Goal: Information Seeking & Learning: Find specific fact

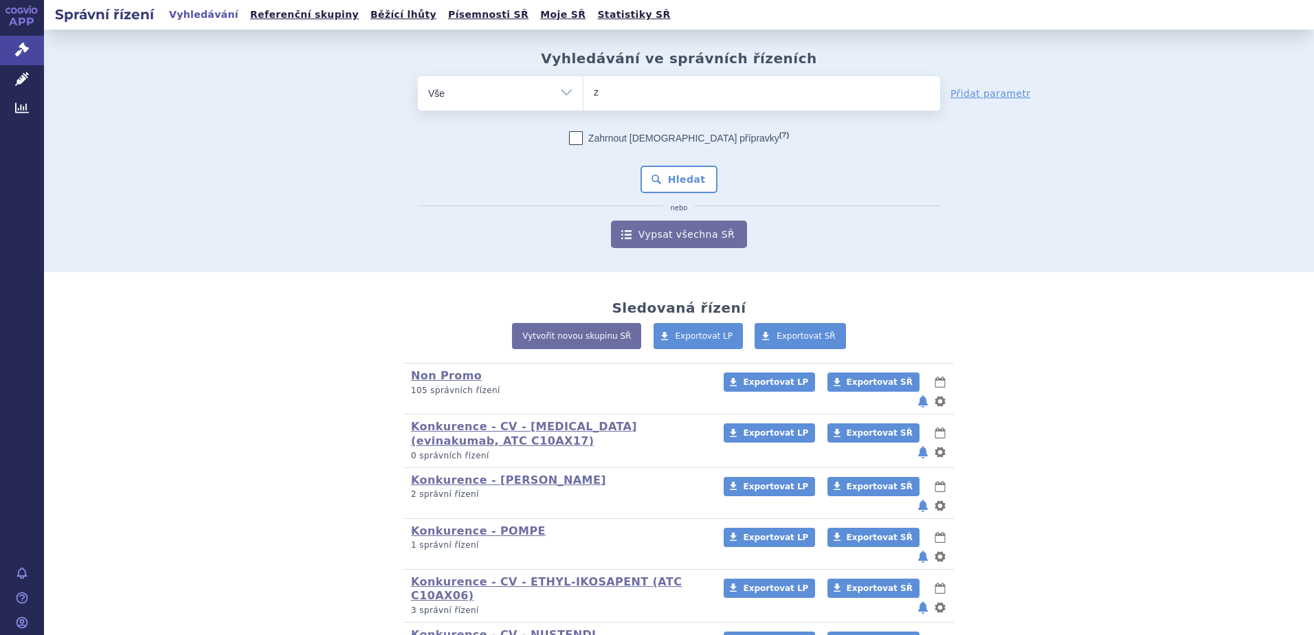
type input "zen"
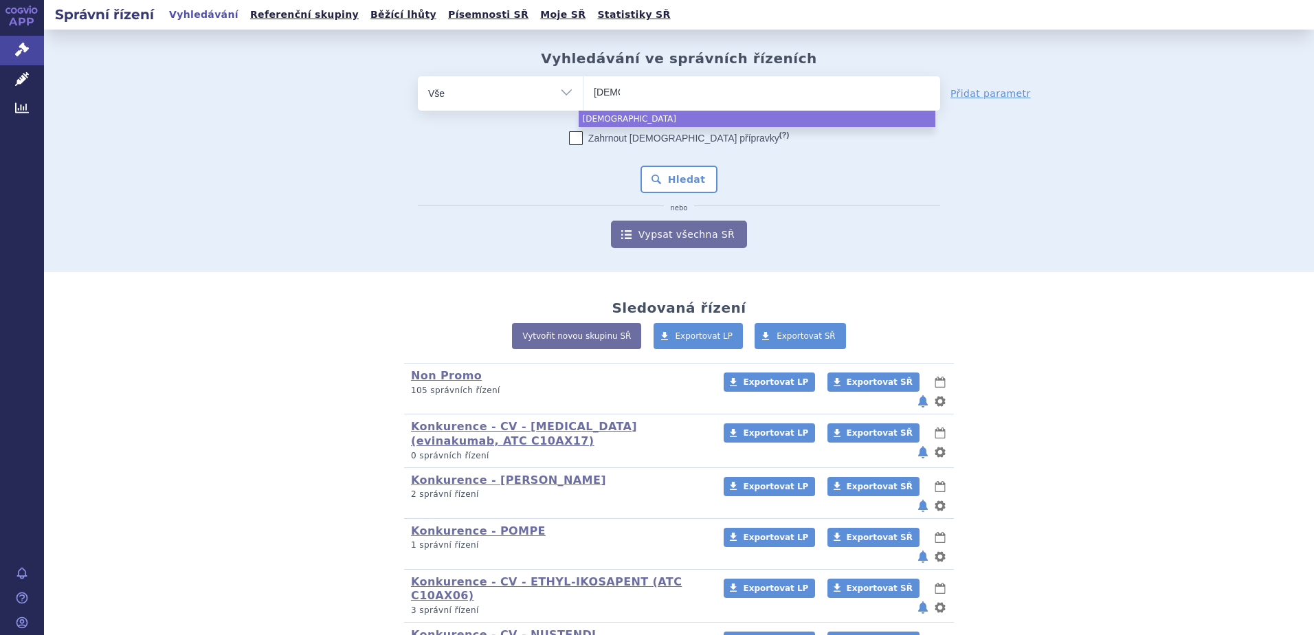
type input "zeno"
type input "zenon"
type input "zenon n"
type input "[PERSON_NAME] neo"
select select "[PERSON_NAME] neo"
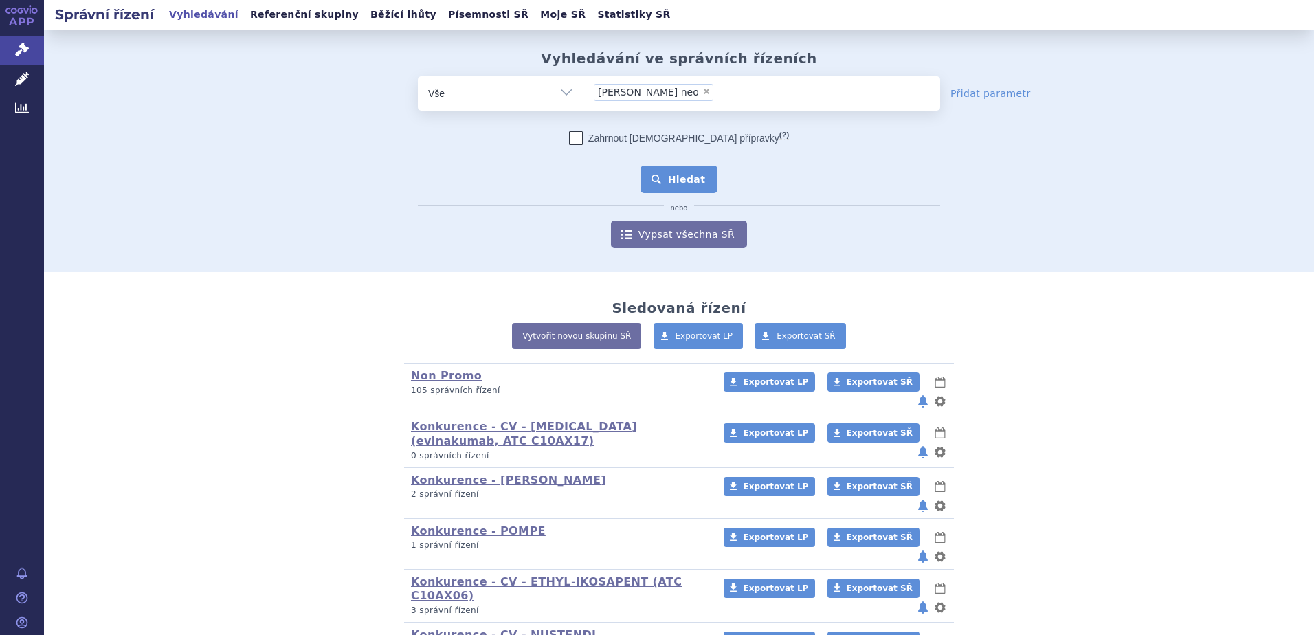
click at [667, 186] on button "Hledat" at bounding box center [679, 179] width 78 height 27
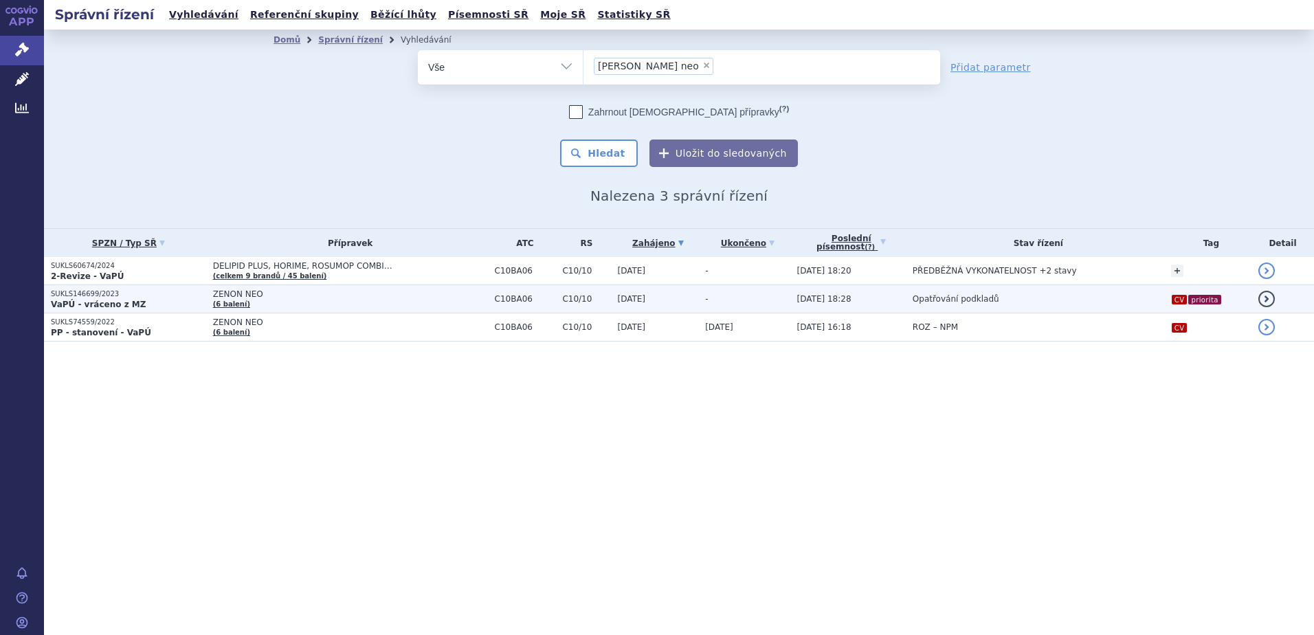
click at [96, 300] on strong "VaPÚ - vráceno z MZ" at bounding box center [98, 305] width 95 height 10
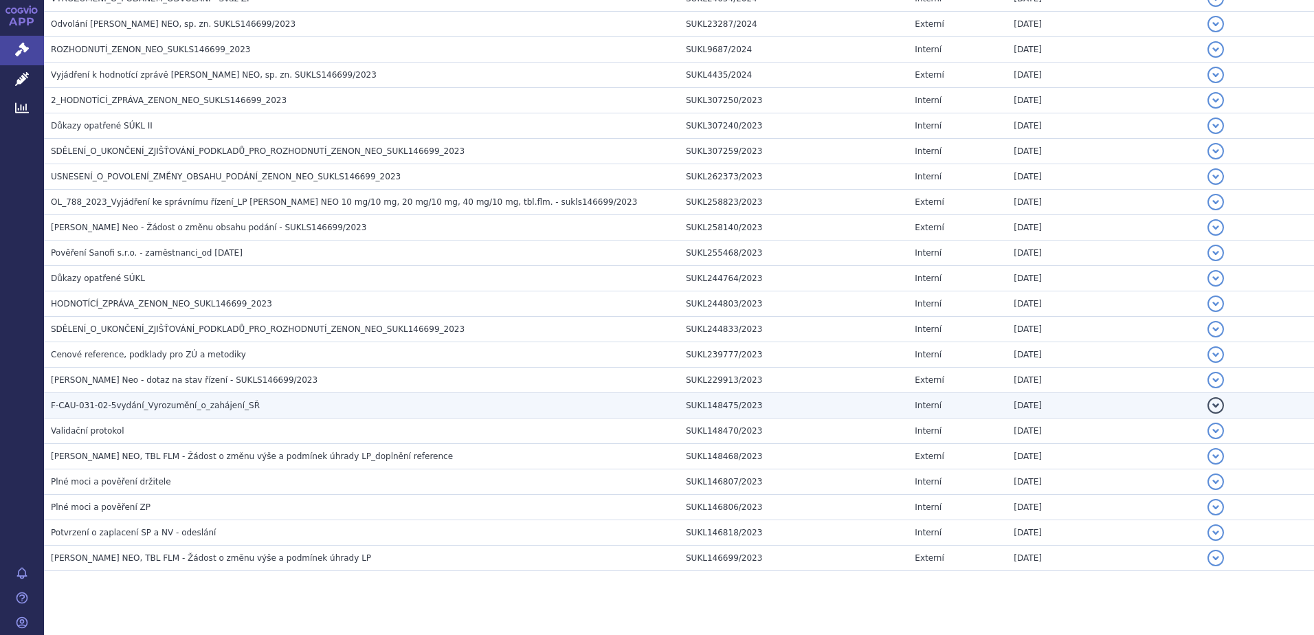
scroll to position [463, 0]
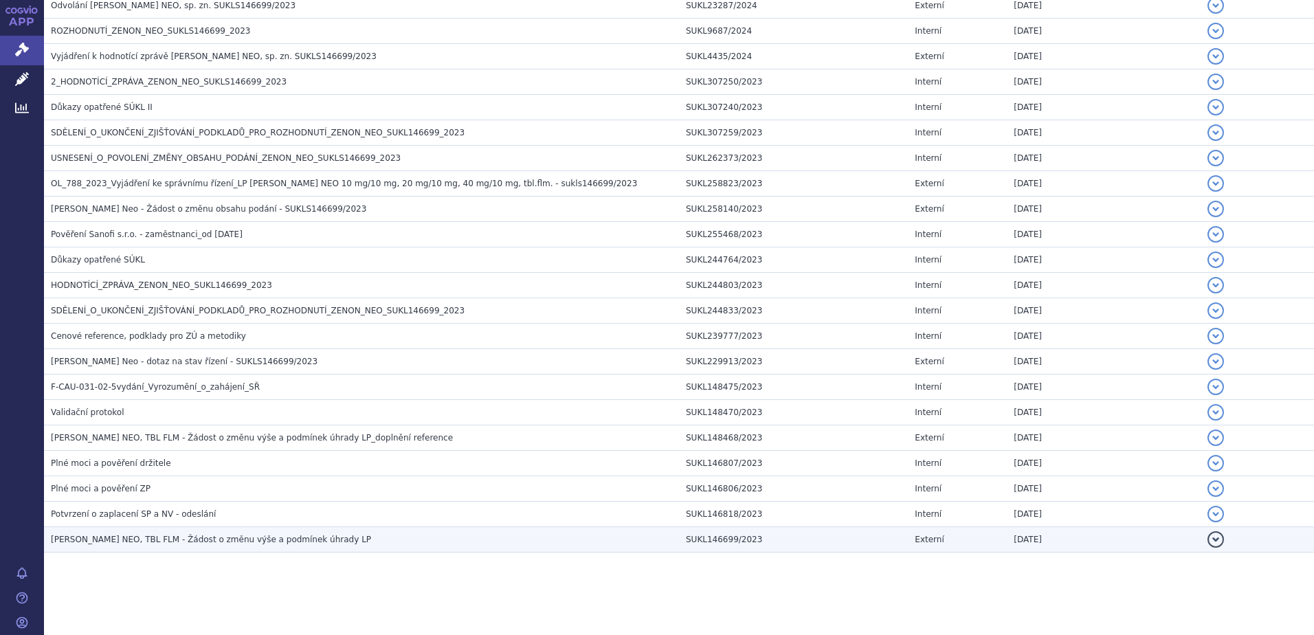
click at [115, 539] on span "ZENON NEO, TBL FLM - Žádost o změnu výše a podmínek úhrady LP" at bounding box center [211, 540] width 320 height 10
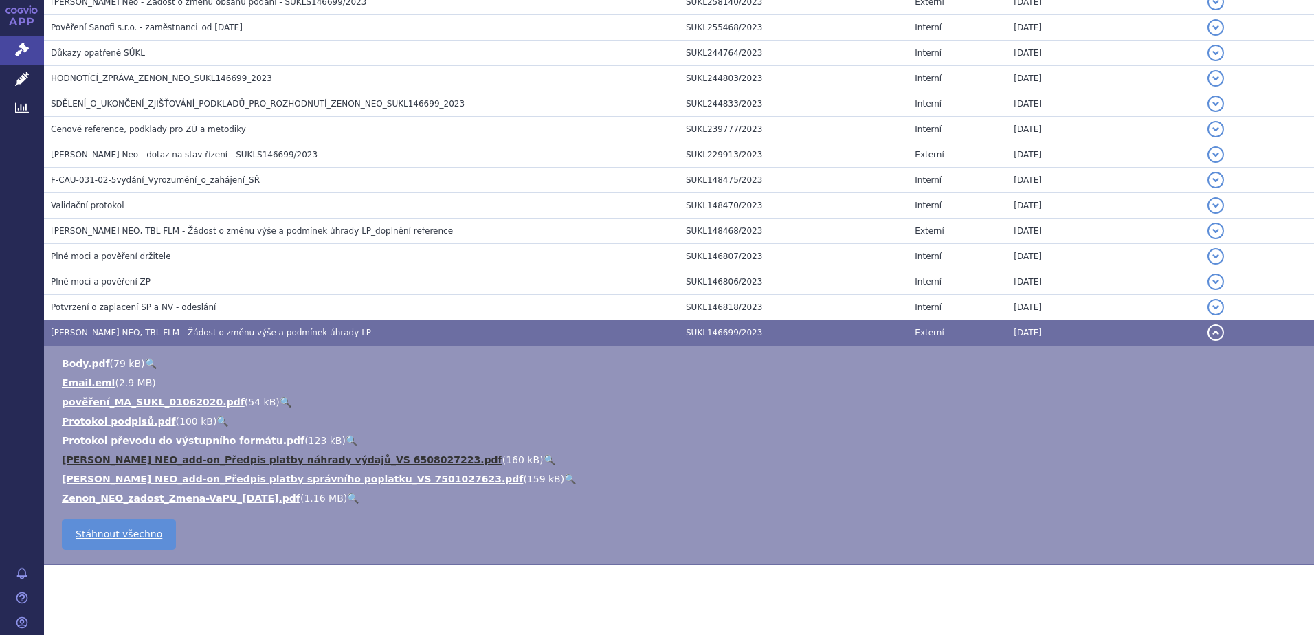
scroll to position [682, 0]
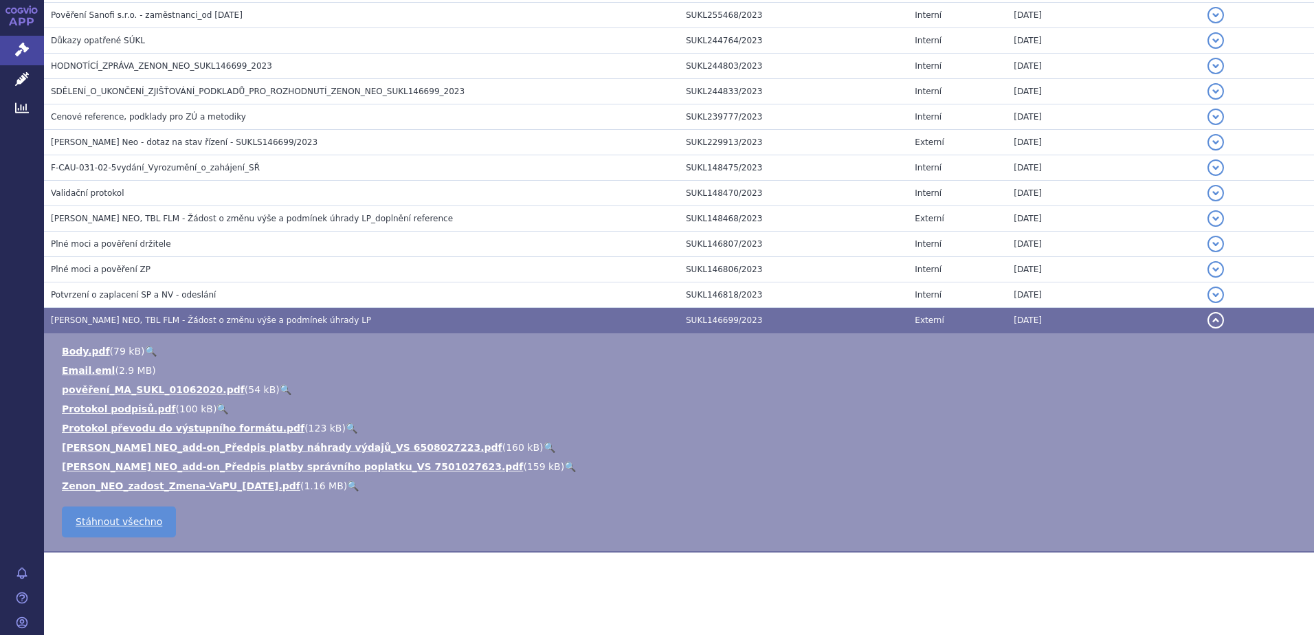
click at [347, 488] on link "🔍" at bounding box center [353, 485] width 12 height 11
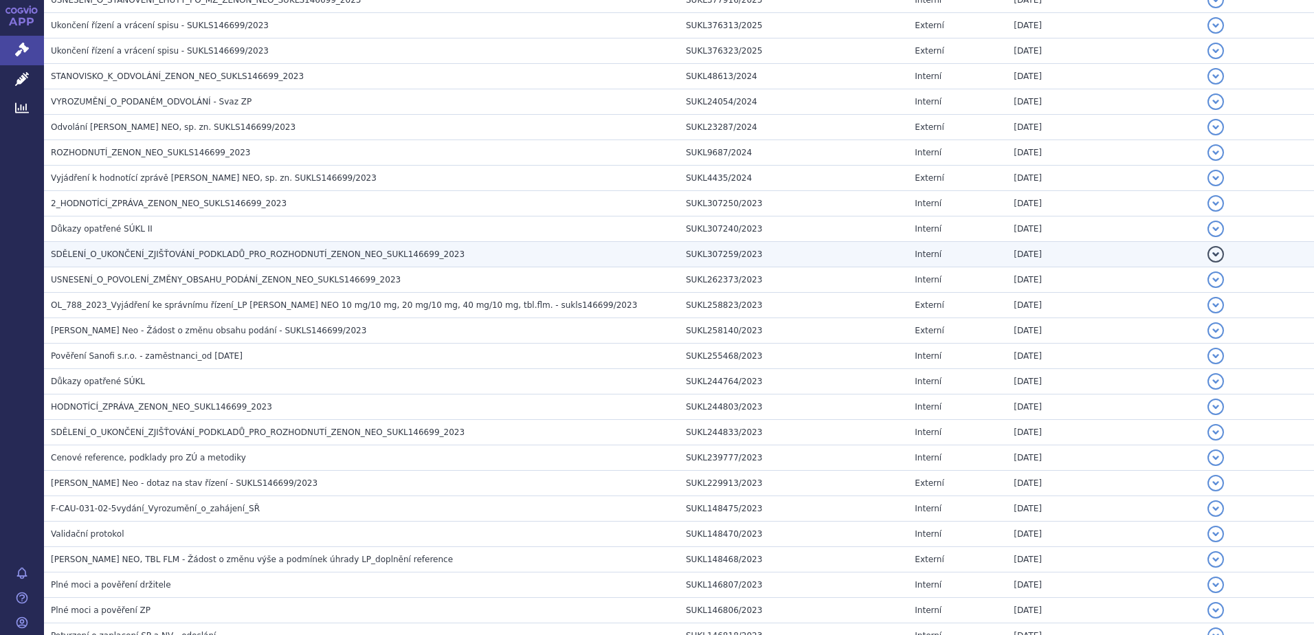
scroll to position [270, 0]
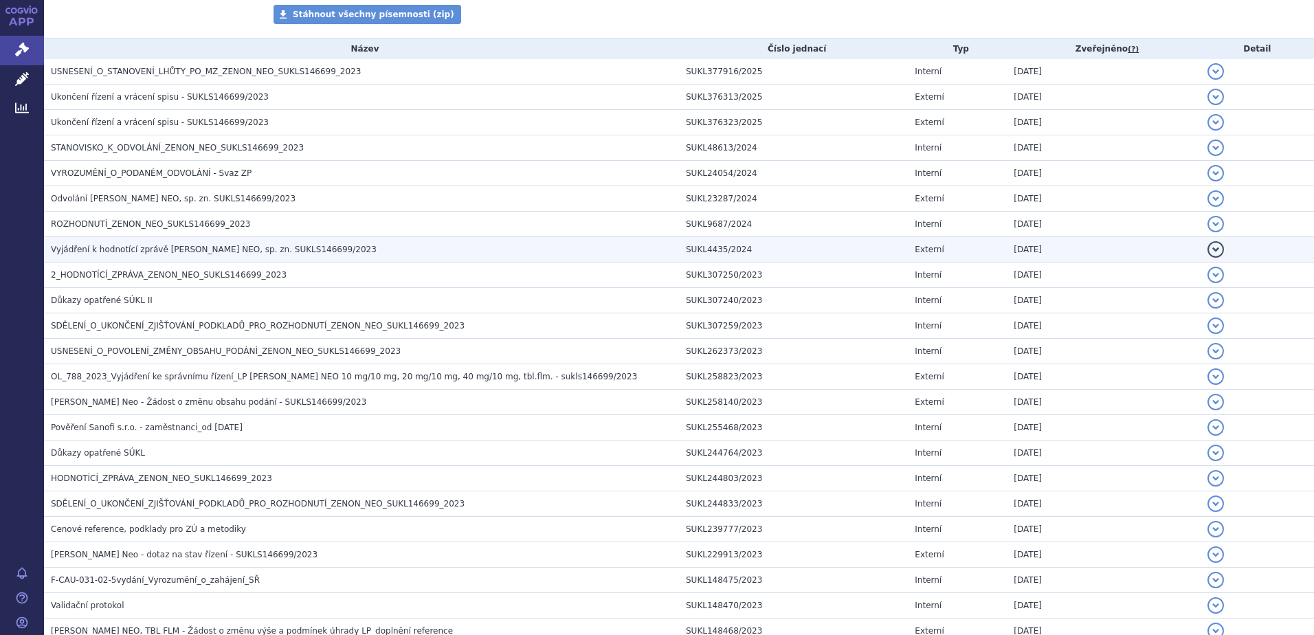
click at [105, 250] on span "Vyjádření k hodnotící zprávě ZENON NEO, sp. zn. SUKLS146699/2023" at bounding box center [214, 250] width 326 height 10
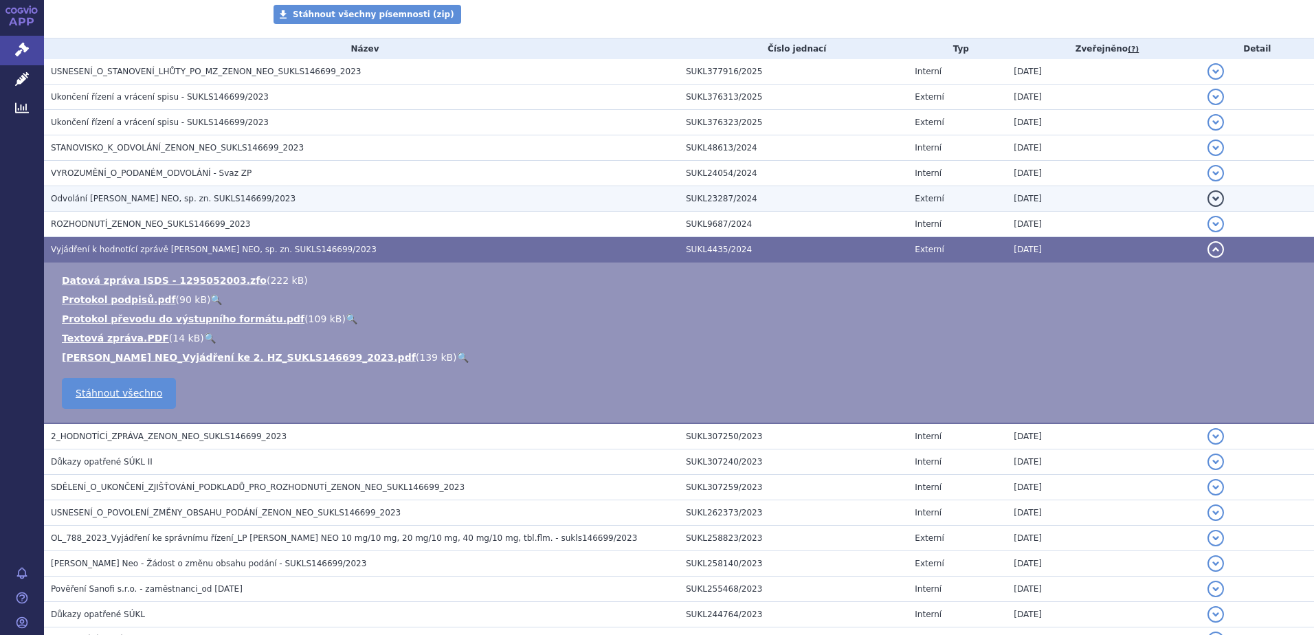
click at [90, 197] on span "Odvolání ZENON NEO, sp. zn. SUKLS146699/2023" at bounding box center [173, 199] width 245 height 10
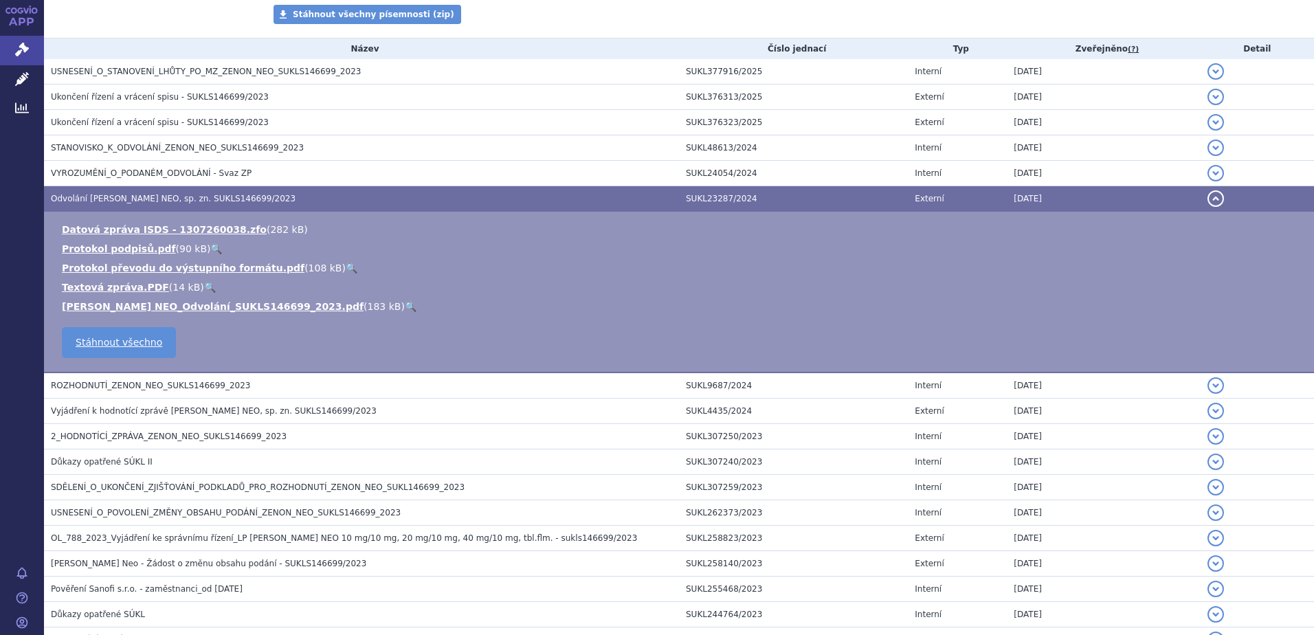
click at [405, 307] on link "🔍" at bounding box center [411, 306] width 12 height 11
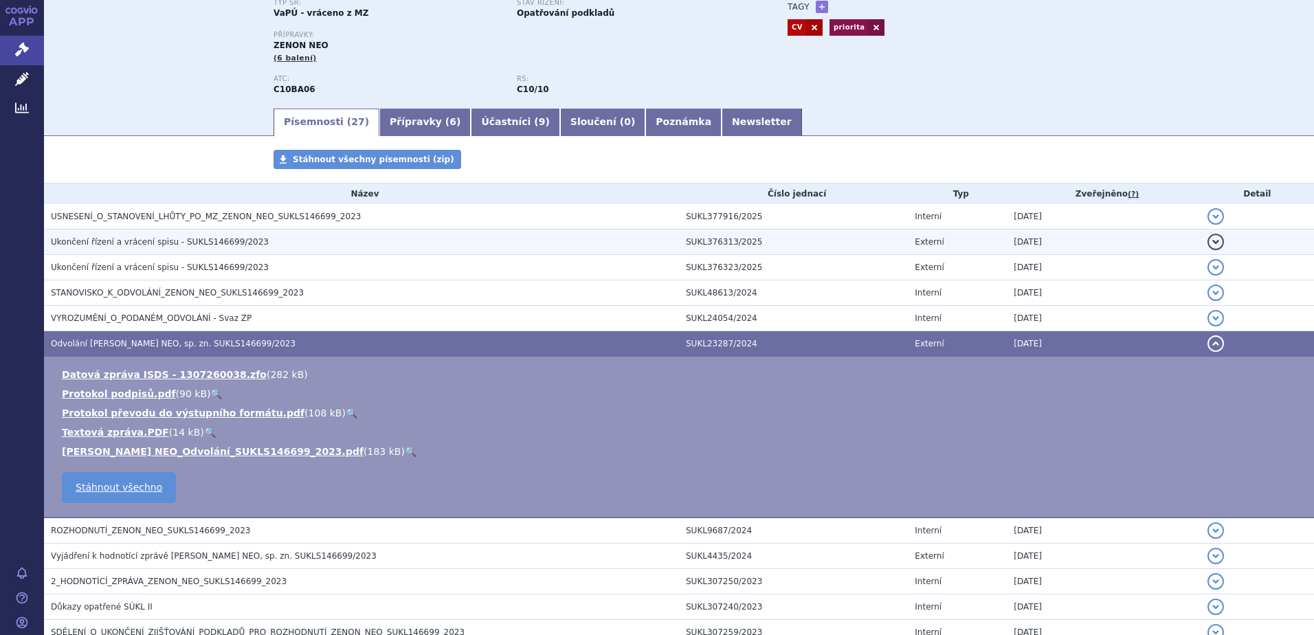
scroll to position [0, 0]
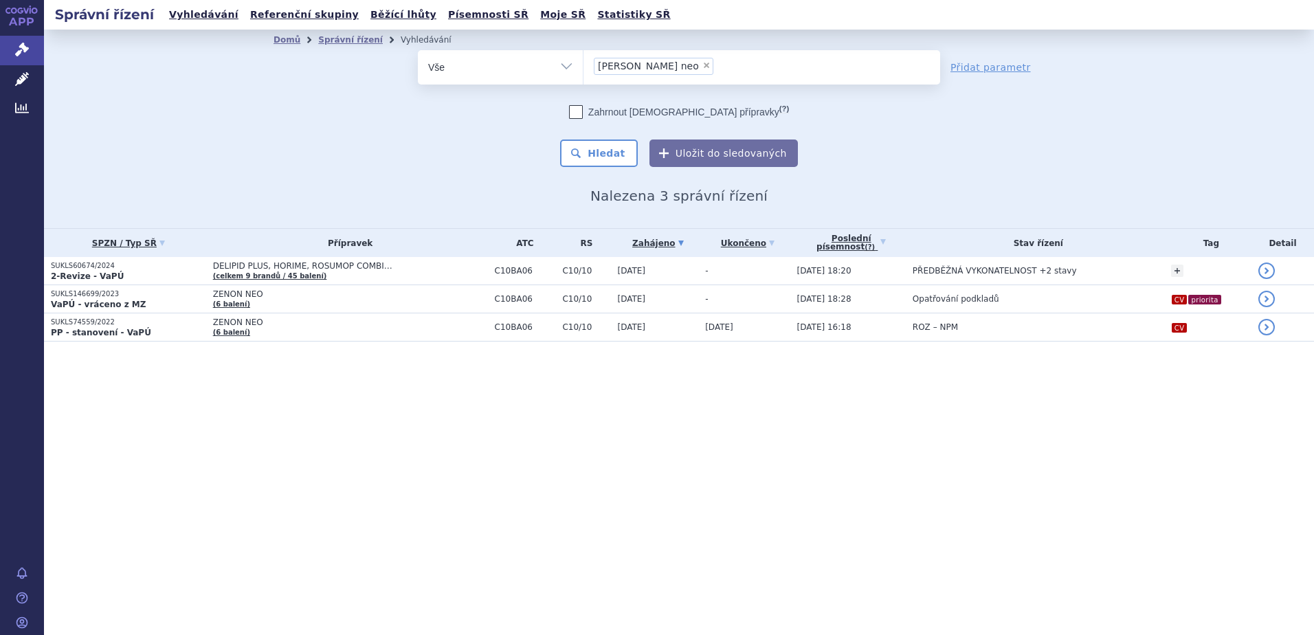
click at [702, 65] on span "×" at bounding box center [706, 65] width 8 height 8
click at [583, 65] on select "zenon neo" at bounding box center [583, 66] width 1 height 34
select select
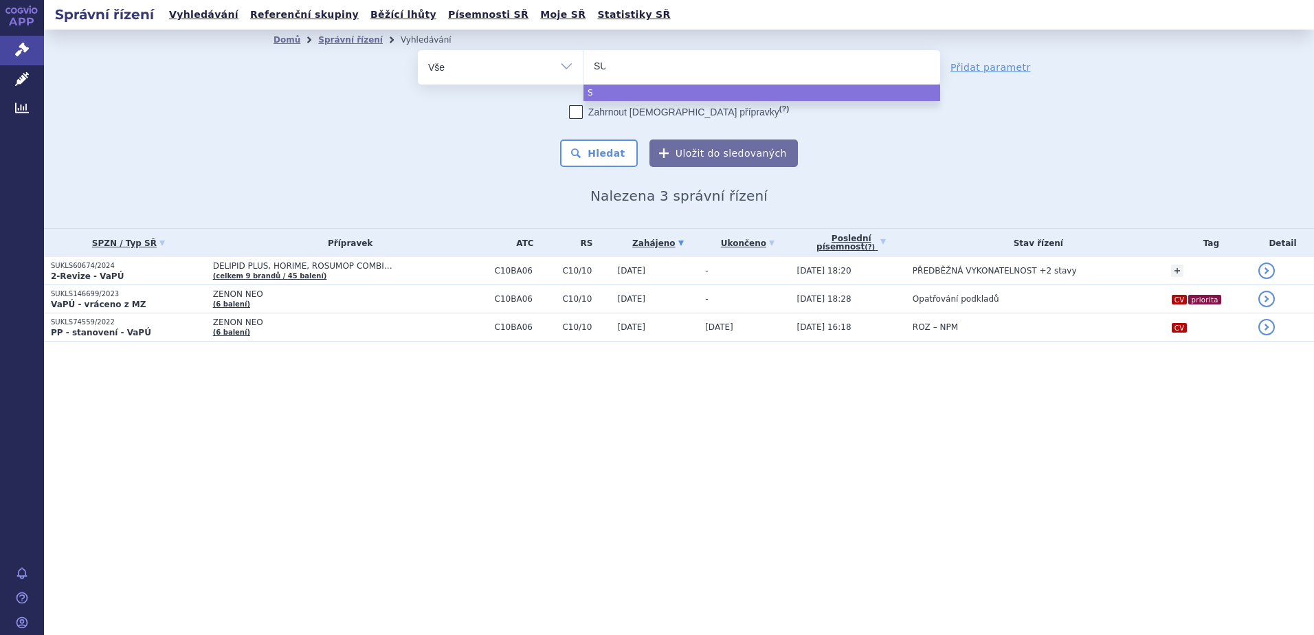
type input "SUK"
type input "SUKLS"
type input "SUKLS3"
type input "SUKLS36"
type input "SUKLS369"
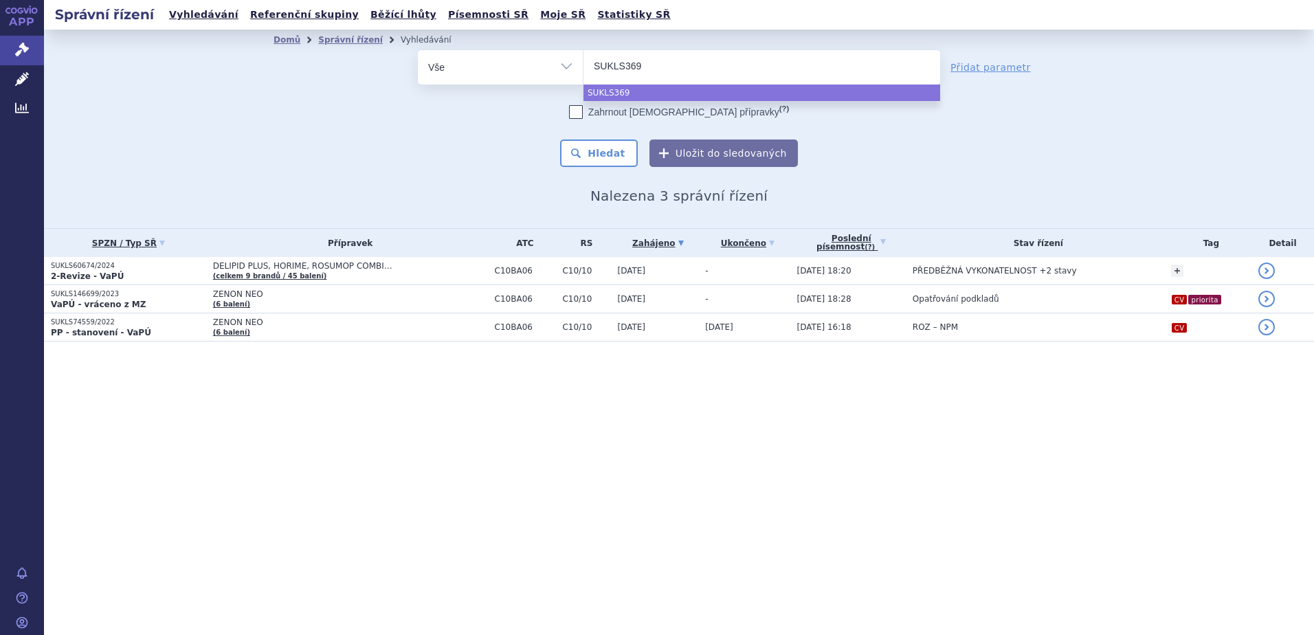
type input "SUKLS3698"
type input "SUKLS36982"
type input "SUKLS36982/"
type input "SUKLS36982/2"
type input "SUKLS36982/201"
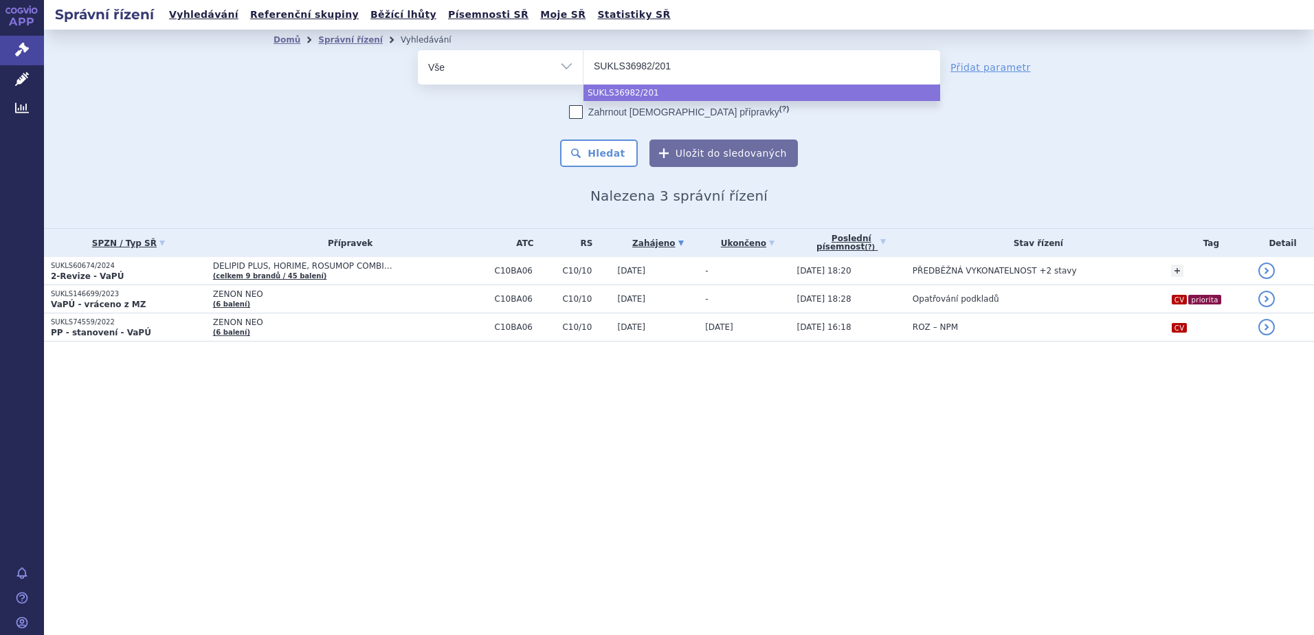
type input "SUKLS36982/2017"
select select "SUKLS36982/2017"
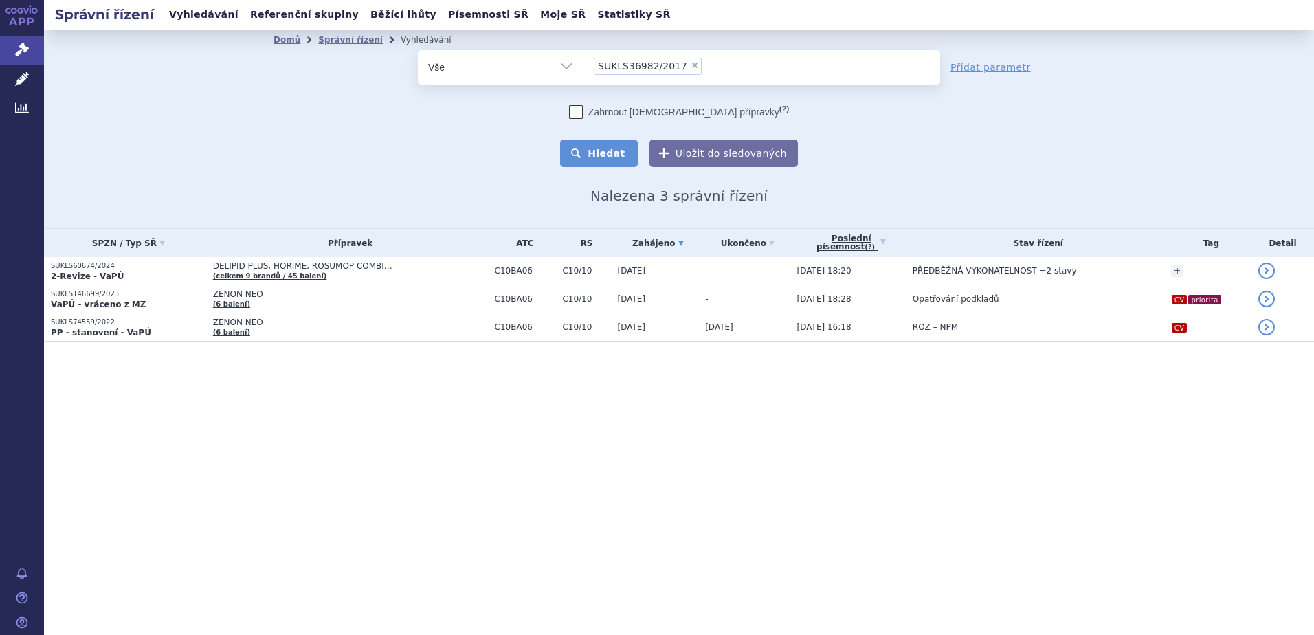
click at [600, 161] on button "Hledat" at bounding box center [599, 152] width 78 height 27
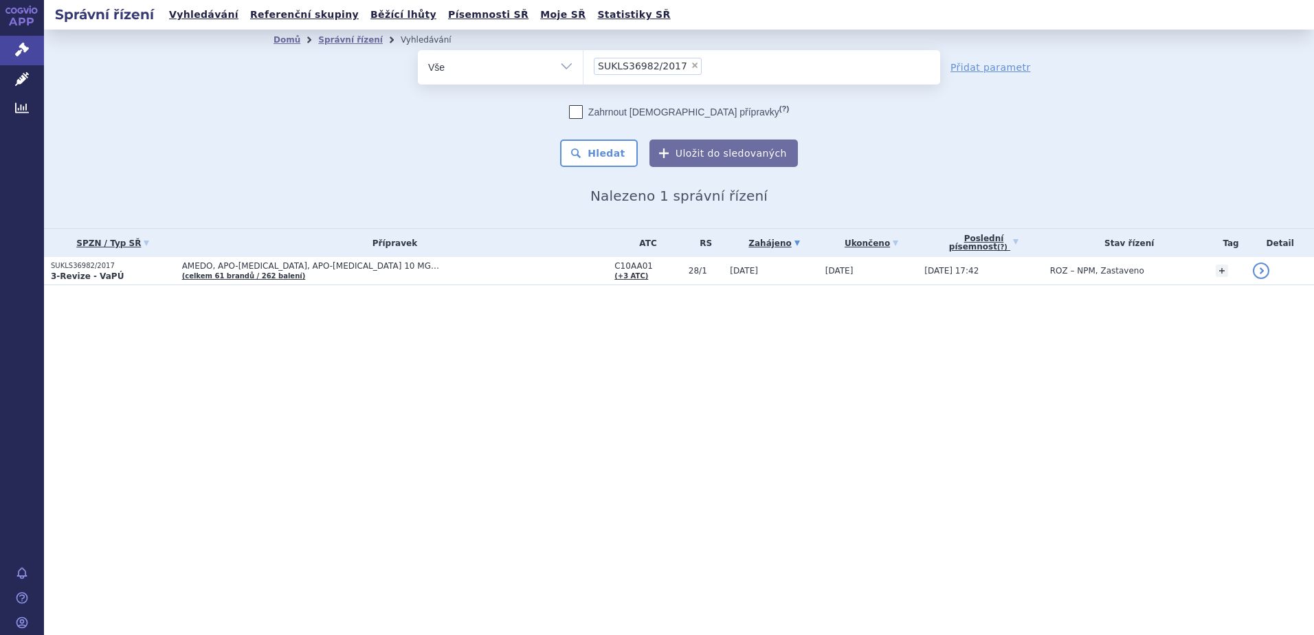
click at [96, 275] on strong "3-Revize - VaPÚ" at bounding box center [87, 276] width 73 height 10
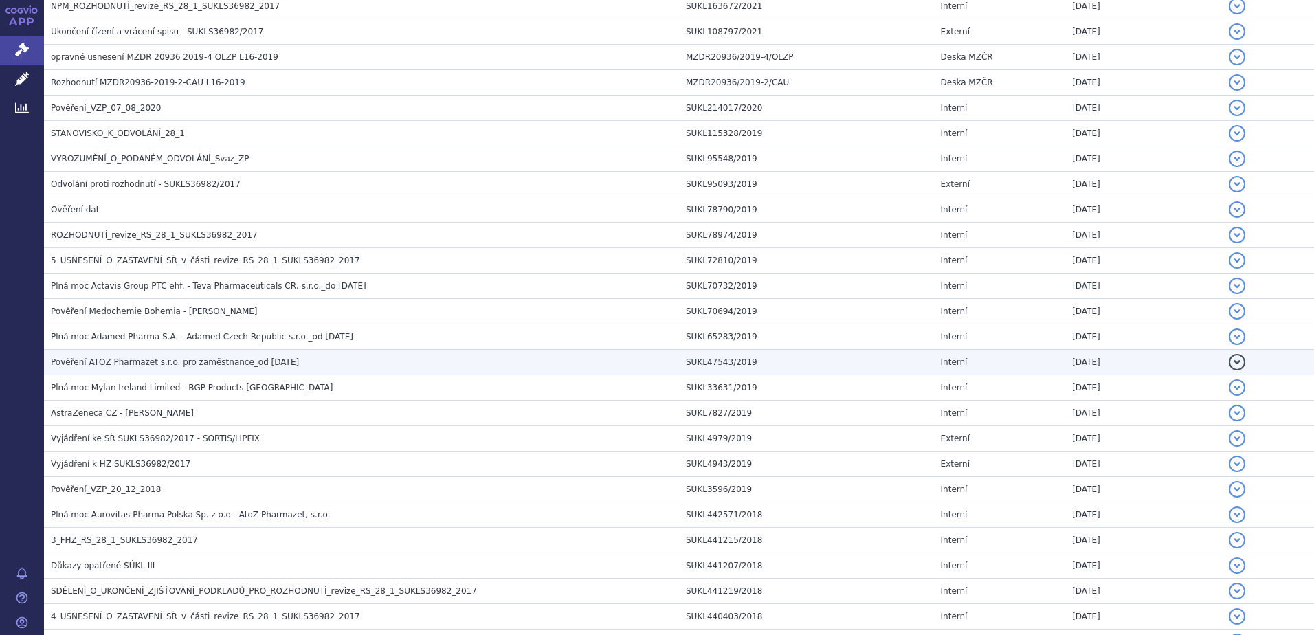
scroll to position [344, 0]
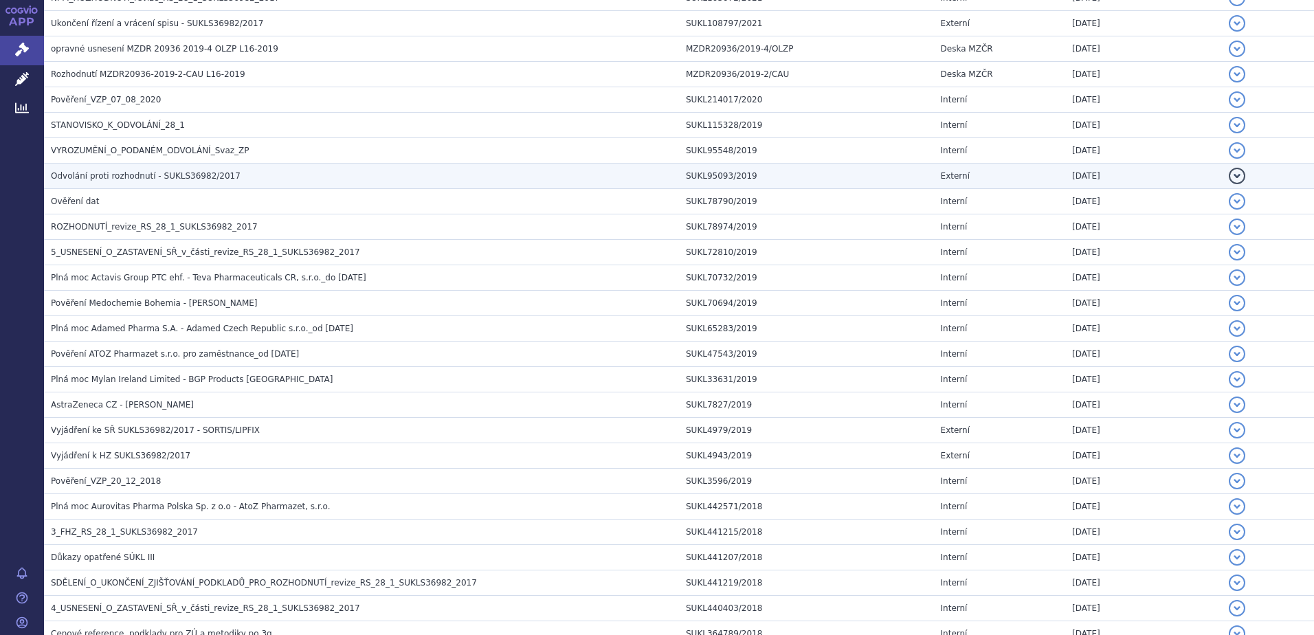
click at [87, 177] on span "Odvolání proti rozhodnutí - SUKLS36982/2017" at bounding box center [146, 176] width 190 height 10
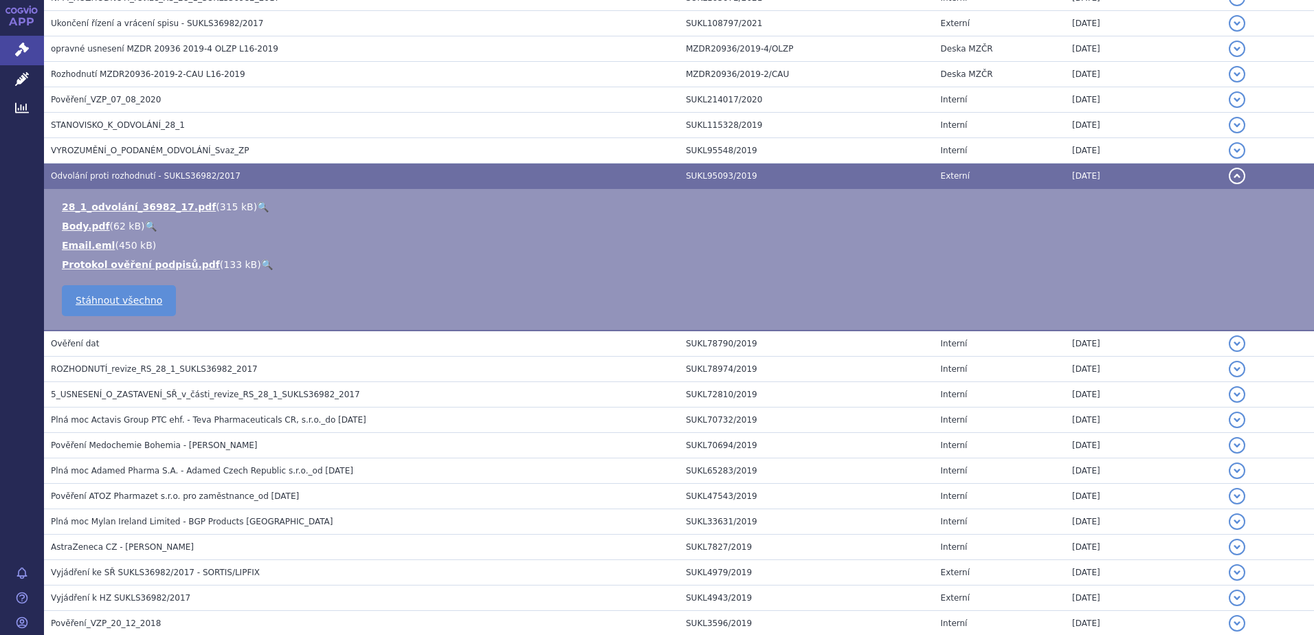
click at [257, 209] on link "🔍" at bounding box center [263, 206] width 12 height 11
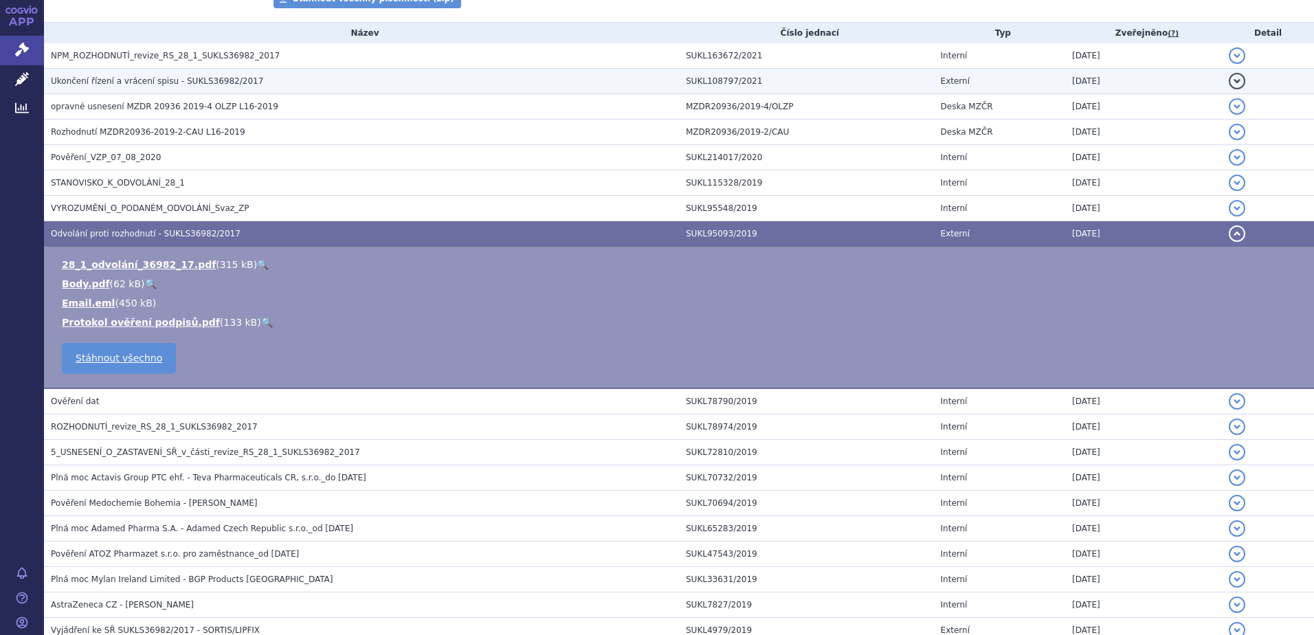
scroll to position [206, 0]
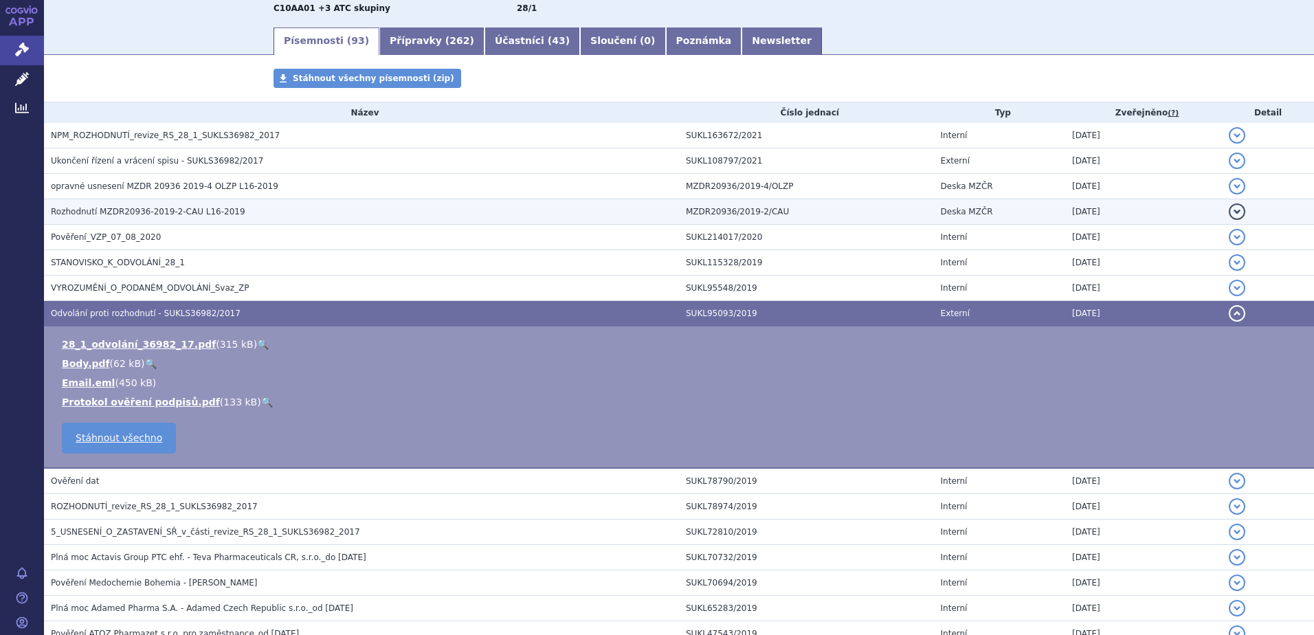
click at [101, 203] on td "Rozhodnutí MZDR20936-2019-2-CAU L16-2019" at bounding box center [361, 211] width 635 height 25
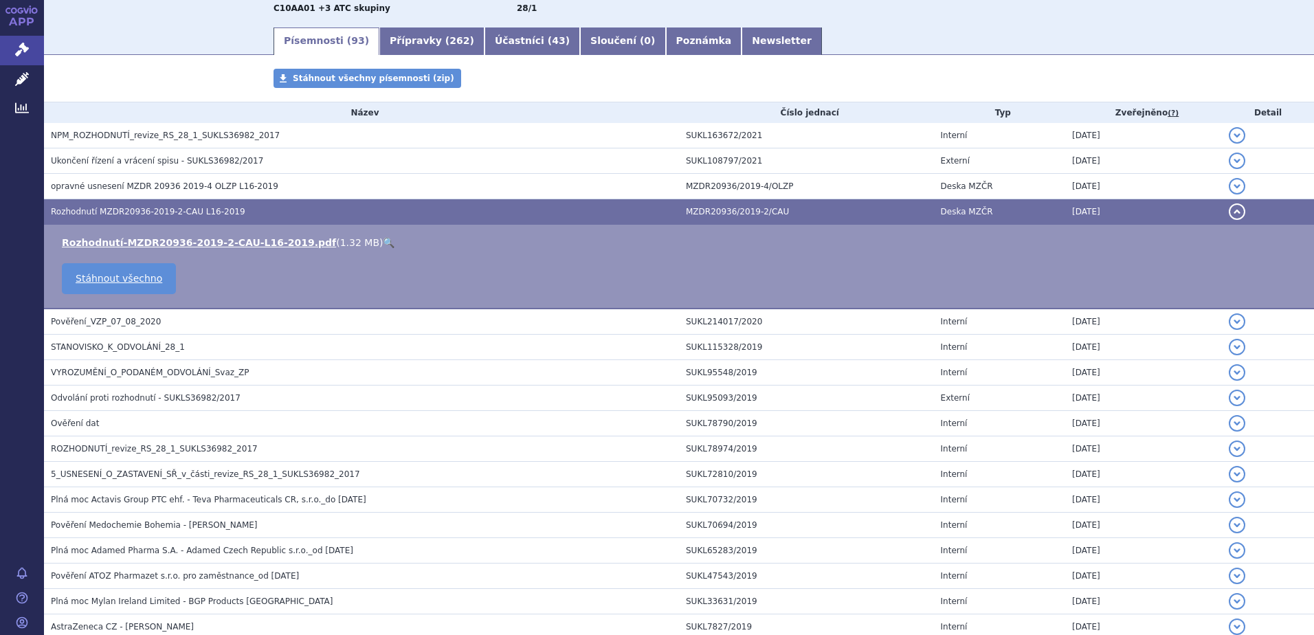
click at [383, 242] on link "🔍" at bounding box center [389, 242] width 12 height 11
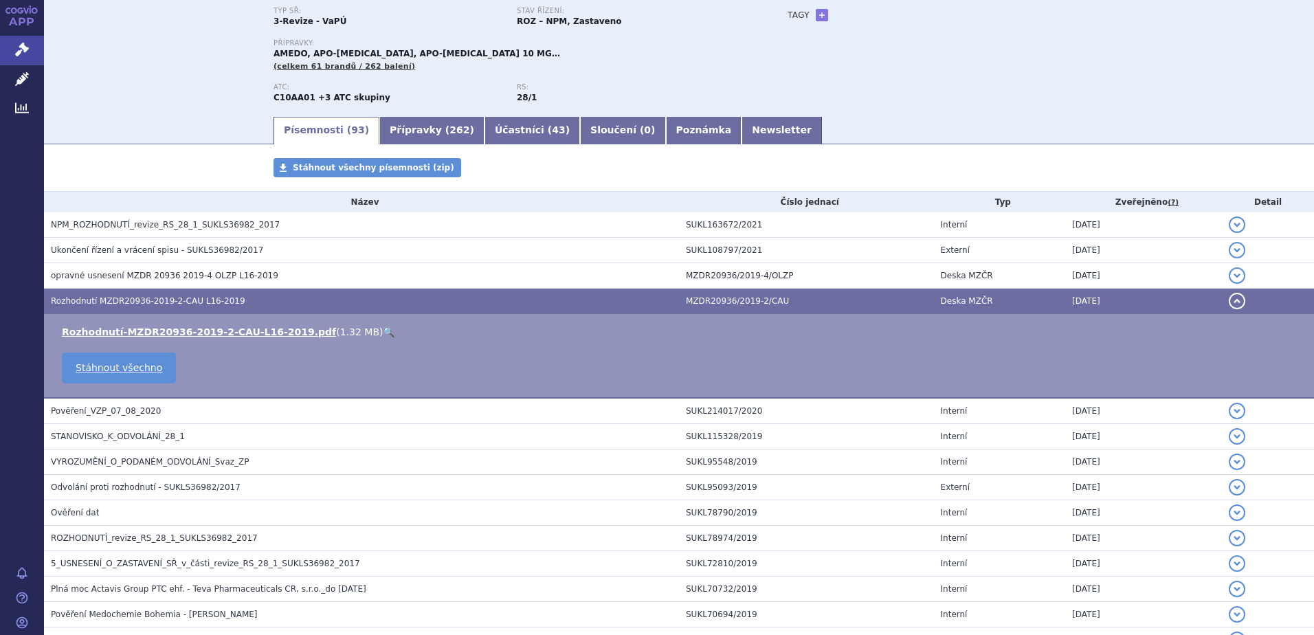
scroll to position [0, 0]
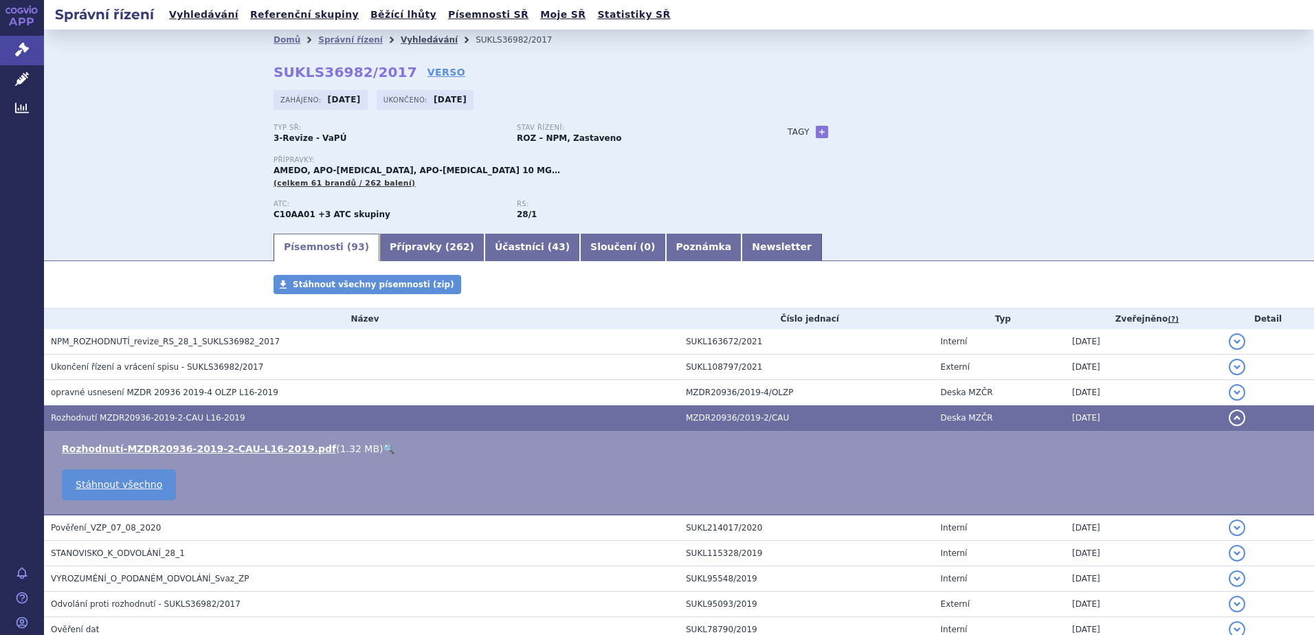
click at [401, 36] on link "Vyhledávání" at bounding box center [429, 40] width 57 height 10
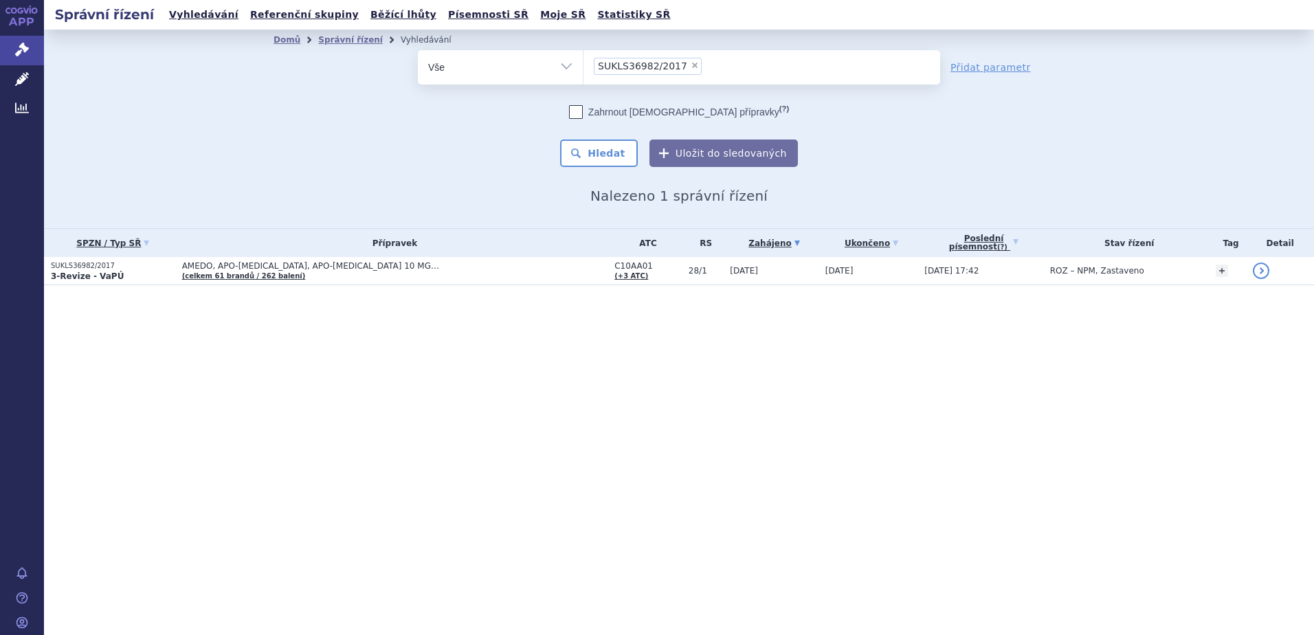
click at [713, 68] on ul "× SUKLS36982/2017" at bounding box center [761, 65] width 357 height 30
click at [583, 68] on select "SUKLS36982/2017" at bounding box center [583, 66] width 1 height 34
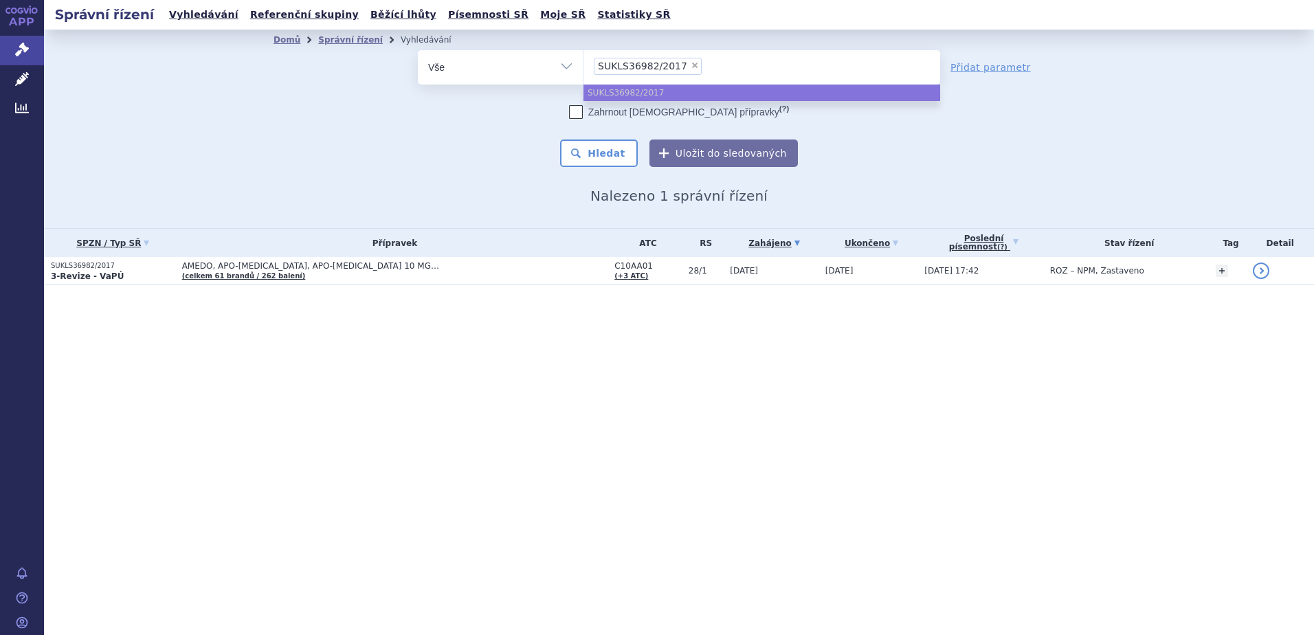
select select
type input "SUKLS36982/2017"
type input "SUKLS36982/20"
type input "SUKLS36982/2"
type input "SUKLS36982/"
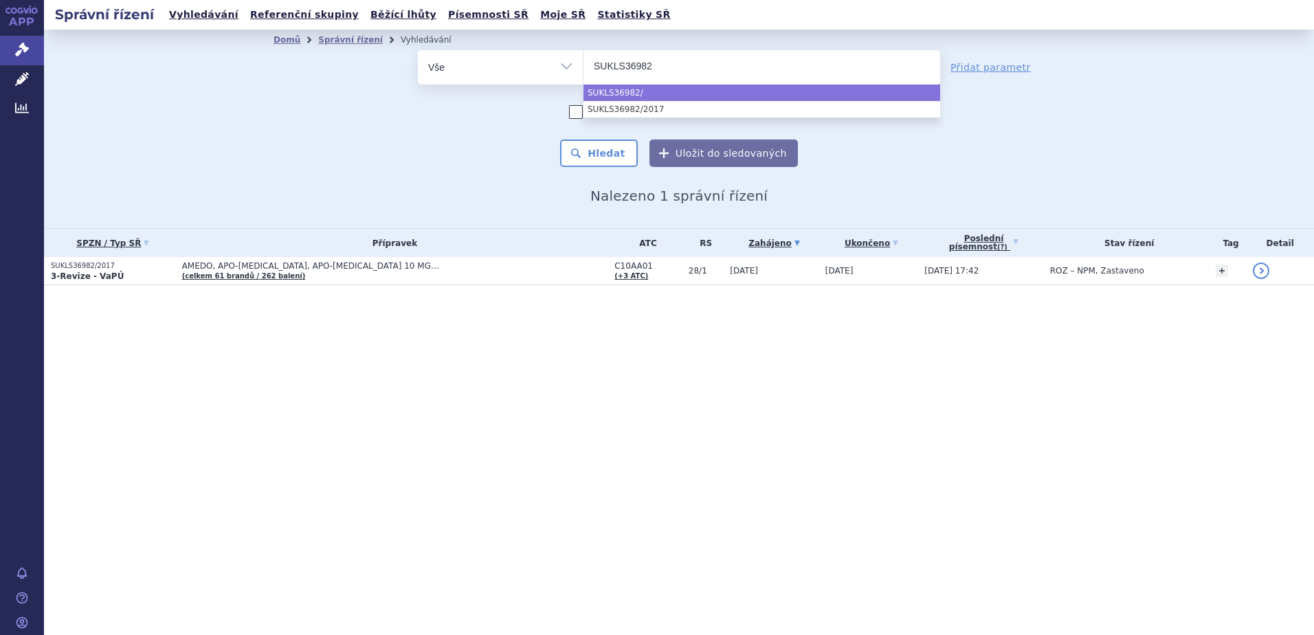
type input "SUKLS3698"
type input "SUKLS369"
type input "SUKLS36"
type input "SUKLS3"
type input "SUKLS"
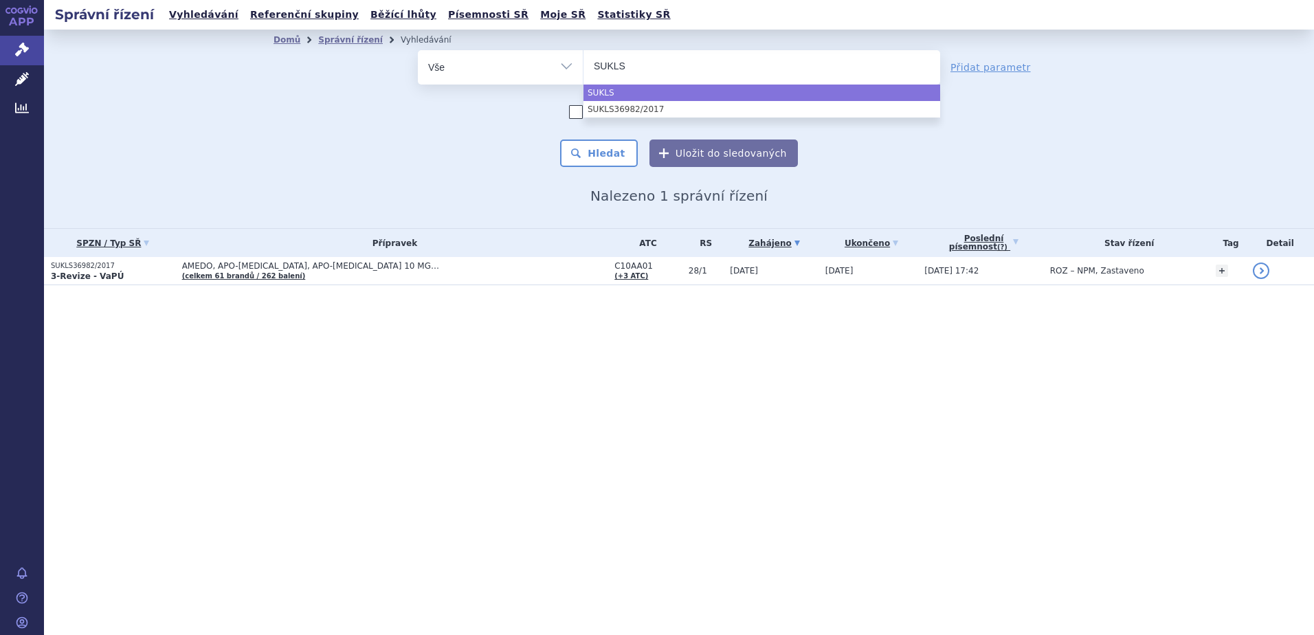
type input "SUKLS1"
type input "SUKLS18"
type input "SUKLS183"
type input "SUKLS1836"
type input "SUKLS18363"
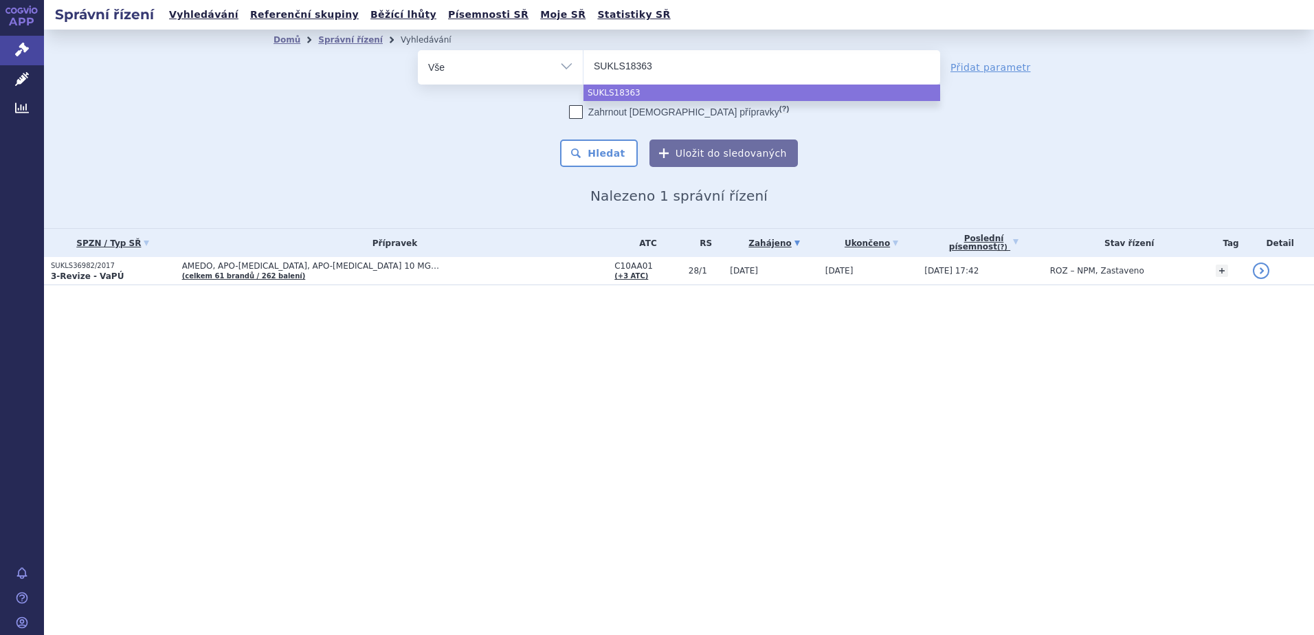
type input "SUKLS183636"
type input "SUKLS183636/"
type input "SUKLS183636/2"
type input "SUKLS183636/202"
type input "SUKLS183636/2023"
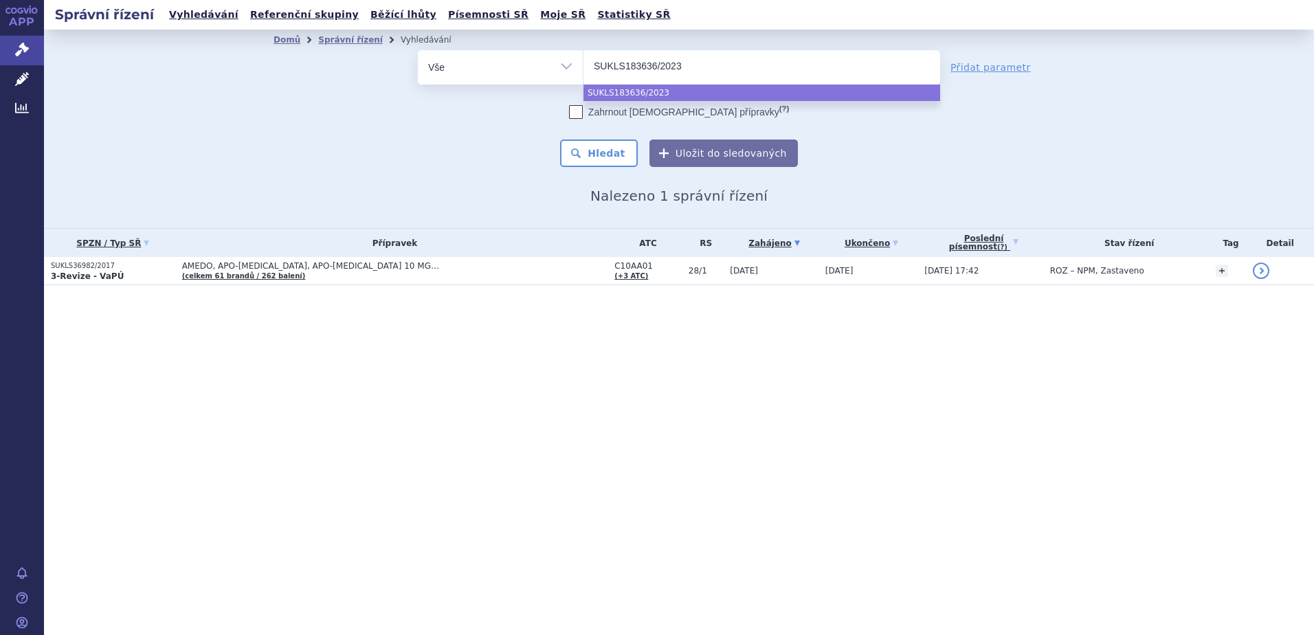
select select "SUKLS183636/2023"
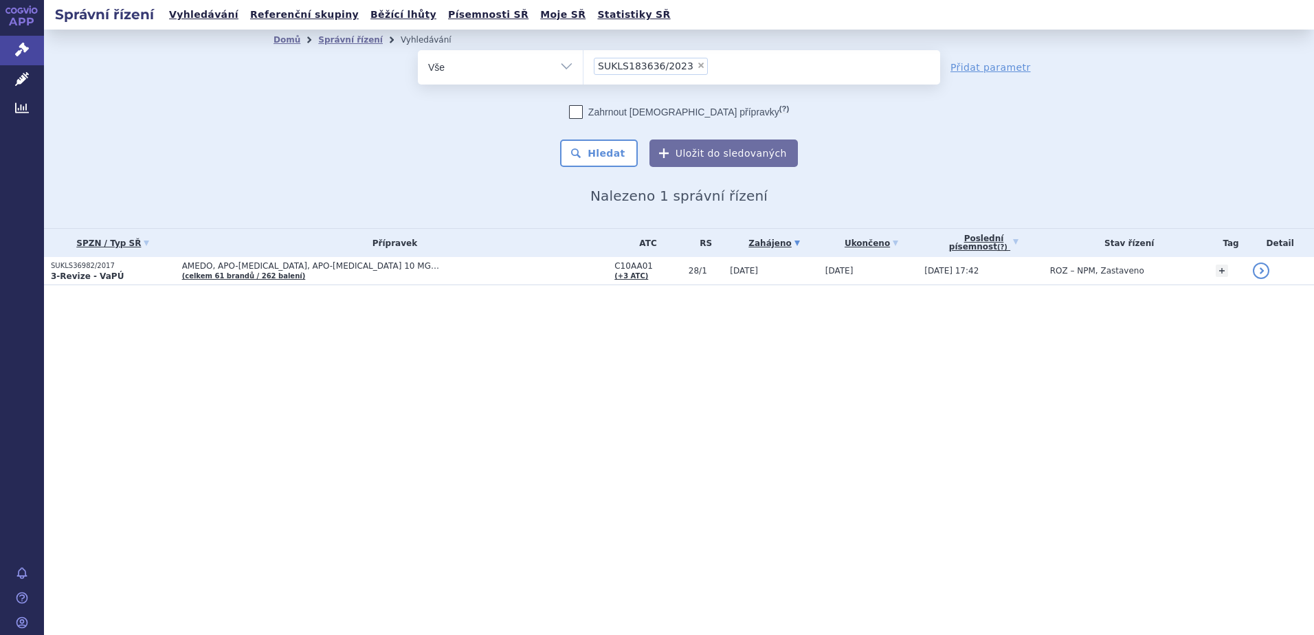
click at [595, 137] on div "Zahrnout bratrské přípravky (?) Hledat Uložit do sledovaných" at bounding box center [679, 136] width 522 height 62
click at [595, 149] on button "Hledat" at bounding box center [599, 152] width 78 height 27
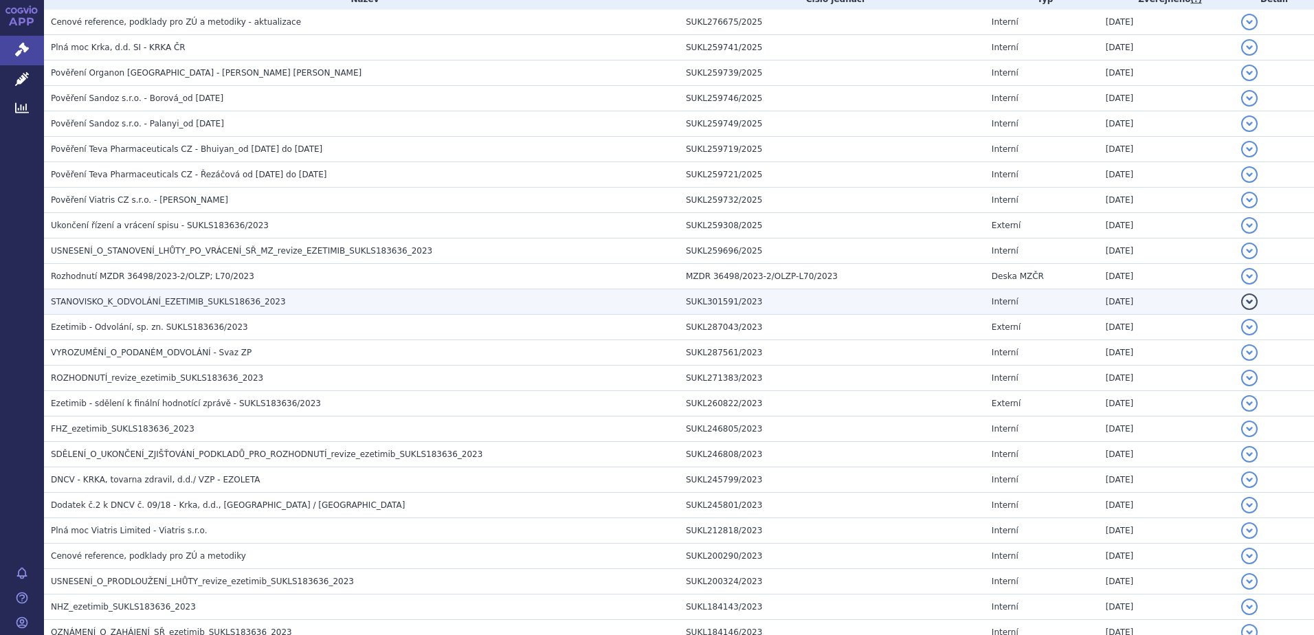
scroll to position [344, 0]
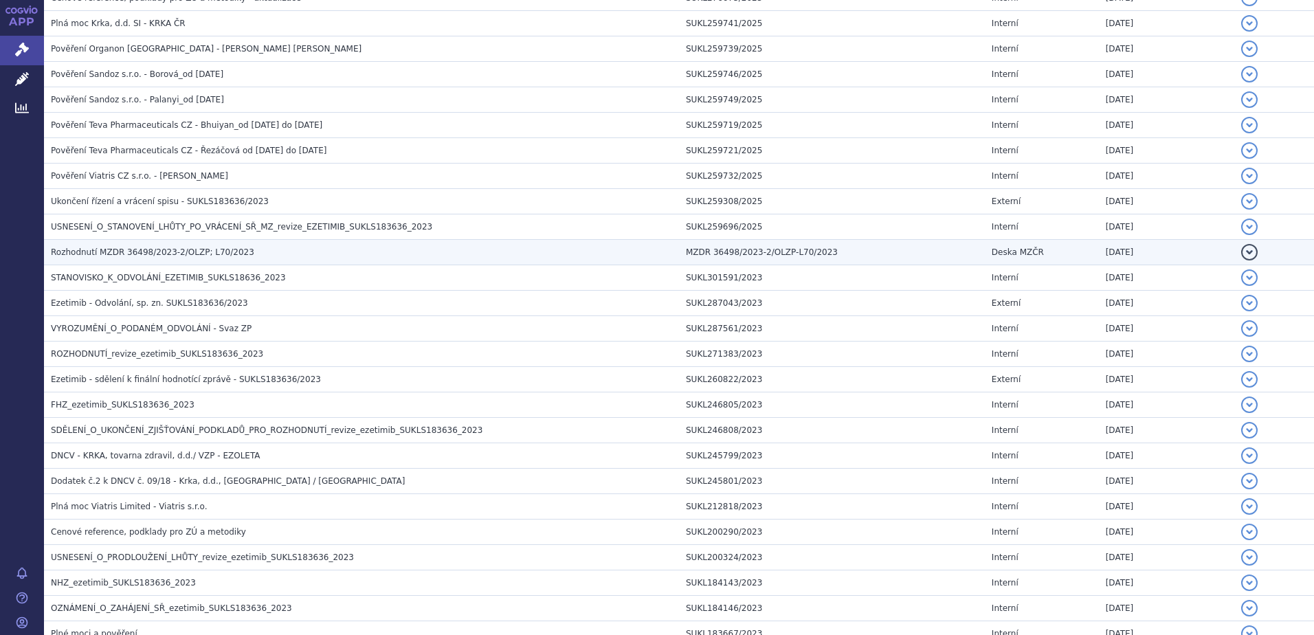
click at [101, 250] on span "Rozhodnutí MZDR 36498/2023-2/OLZP; L70/2023" at bounding box center [152, 252] width 203 height 10
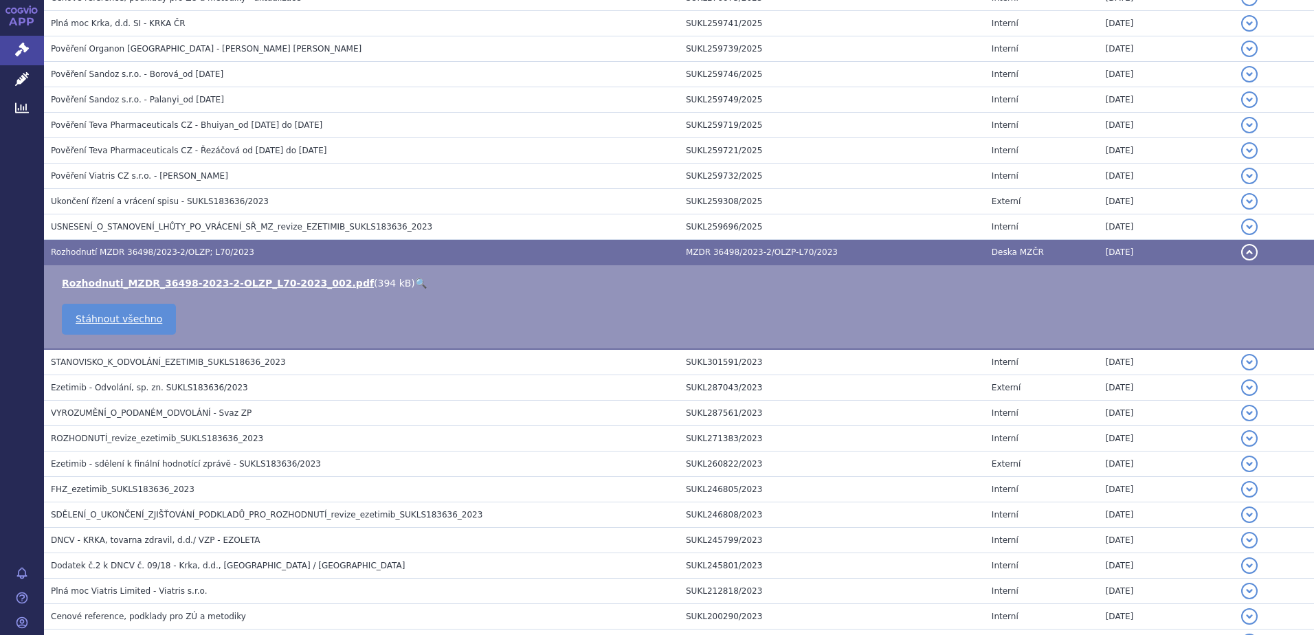
click at [415, 280] on link "🔍" at bounding box center [421, 283] width 12 height 11
